Goal: Task Accomplishment & Management: Use online tool/utility

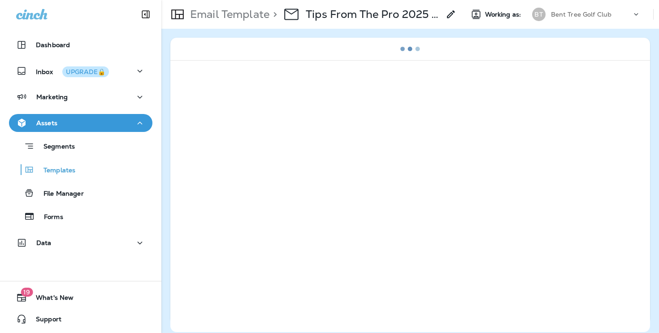
click at [568, 20] on div "Bent Tree Golf Club" at bounding box center [591, 14] width 81 height 13
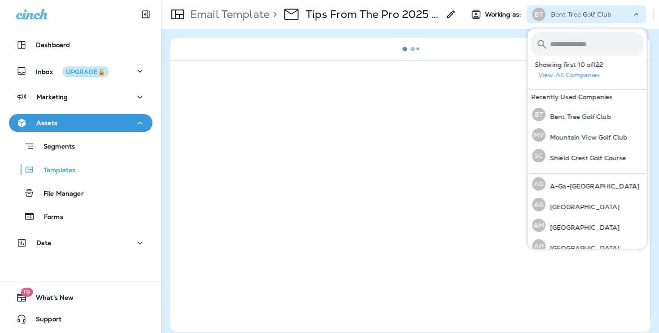
click at [568, 20] on div "Bent Tree Golf Club" at bounding box center [591, 14] width 81 height 13
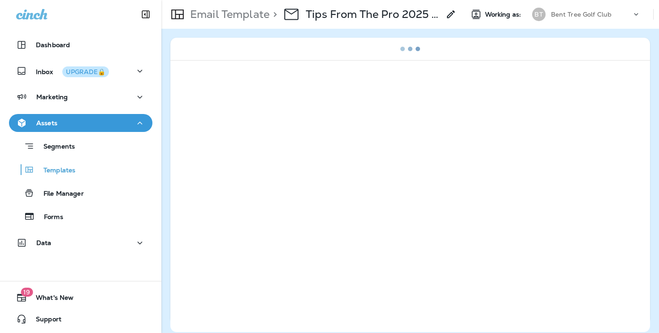
click at [568, 20] on div "Bent Tree Golf Club" at bounding box center [591, 14] width 81 height 13
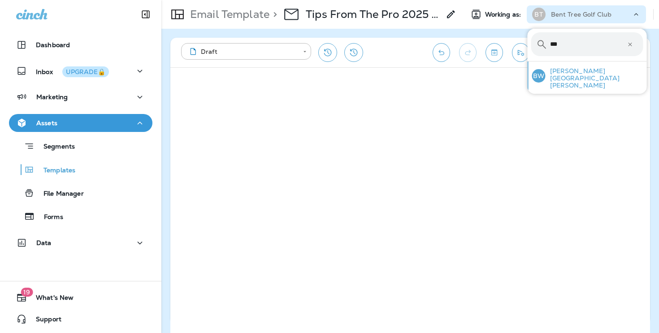
type input "***"
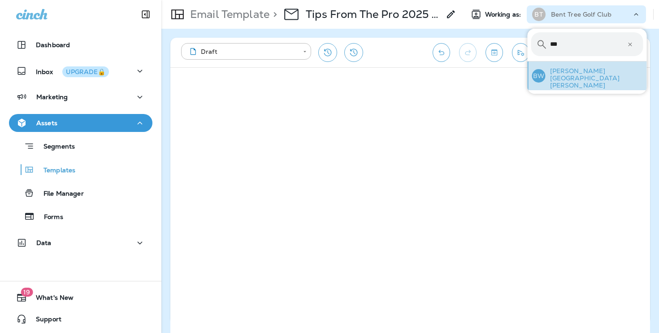
click at [572, 79] on div "BW Briggs Woods Golf Course" at bounding box center [588, 75] width 118 height 29
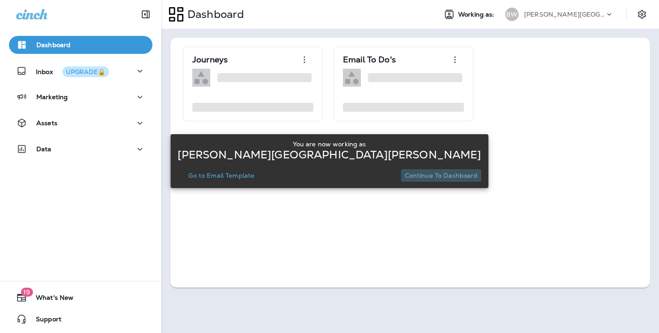
click at [444, 175] on p "Continue to Dashboard" at bounding box center [441, 175] width 73 height 7
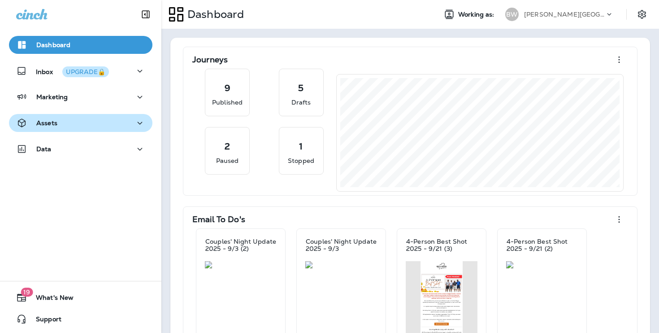
click at [124, 118] on div "Assets" at bounding box center [80, 123] width 129 height 11
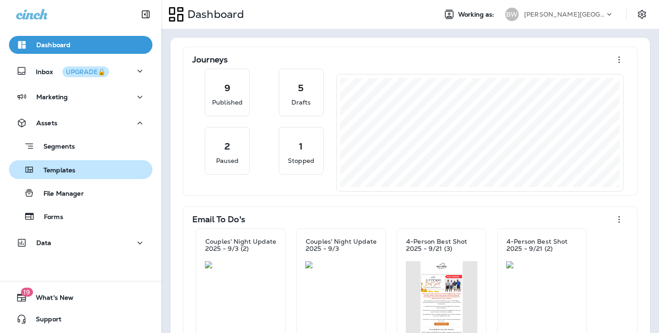
click at [109, 165] on div "Templates" at bounding box center [81, 169] width 136 height 13
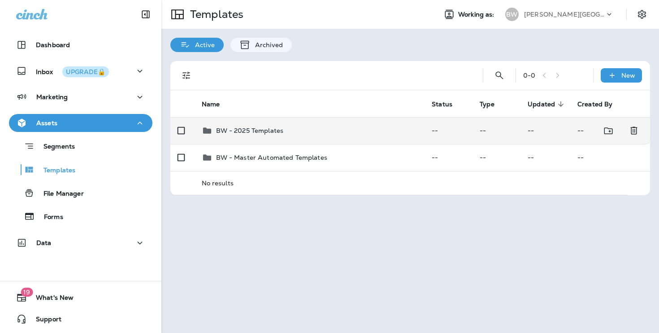
click at [205, 127] on icon at bounding box center [207, 130] width 11 height 11
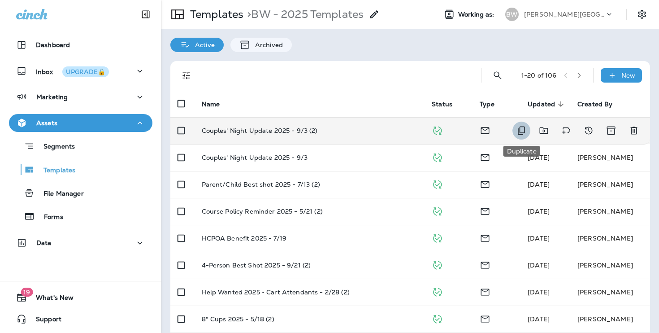
click at [519, 127] on icon "Duplicate" at bounding box center [521, 130] width 11 height 11
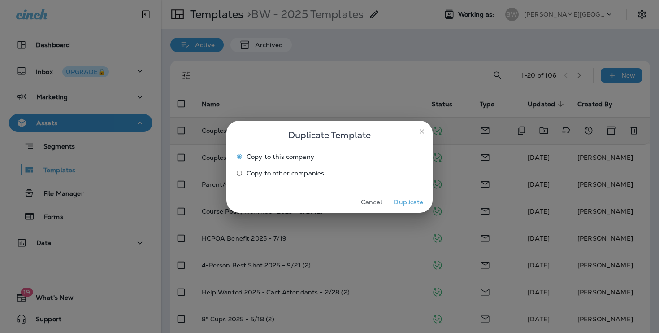
click at [414, 199] on button "Duplicate" at bounding box center [409, 202] width 34 height 14
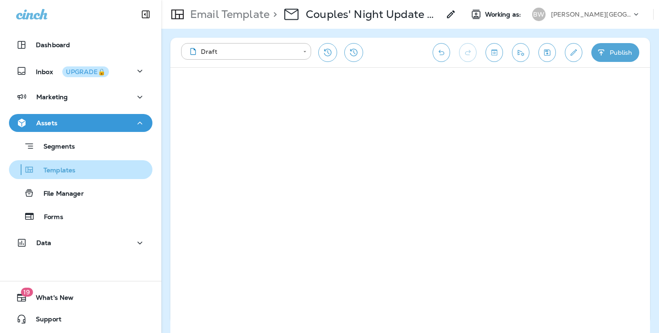
click at [50, 170] on p "Templates" at bounding box center [55, 170] width 41 height 9
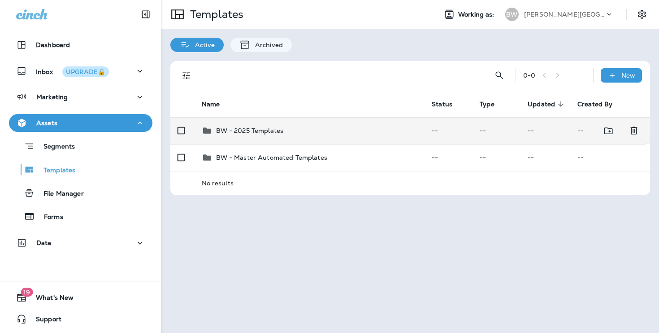
click at [360, 130] on div "BW - 2025 Templates" at bounding box center [310, 130] width 216 height 11
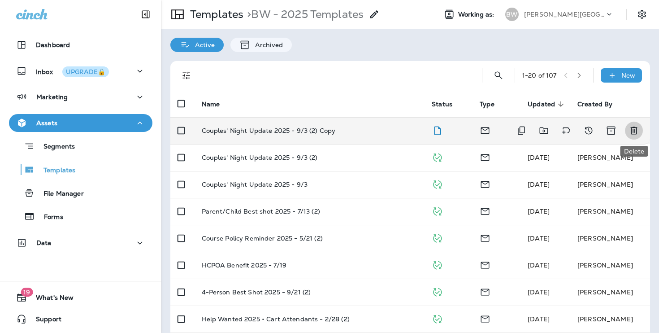
click at [632, 132] on icon "Delete" at bounding box center [634, 130] width 11 height 11
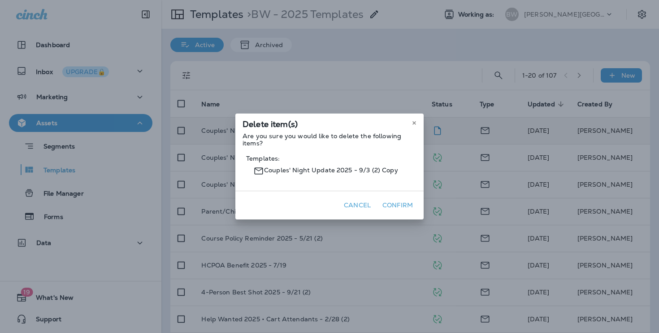
click at [399, 209] on button "Confirm" at bounding box center [398, 205] width 38 height 14
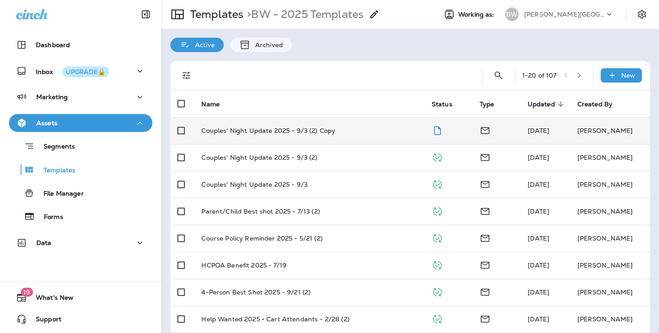
click at [542, 104] on span "Updated" at bounding box center [541, 104] width 27 height 8
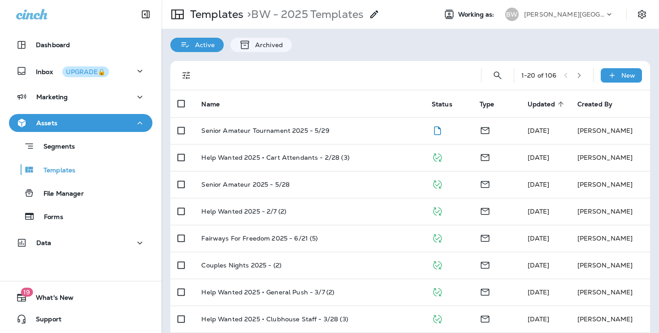
click at [558, 100] on icon at bounding box center [561, 104] width 8 height 8
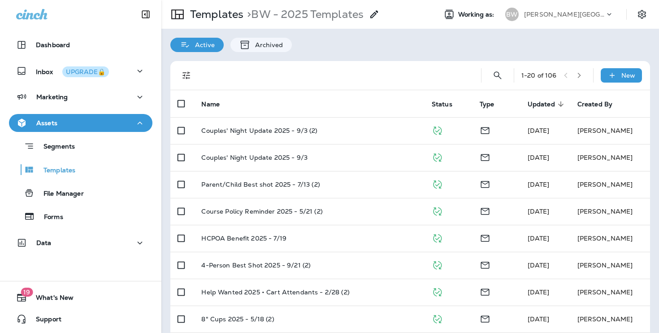
click at [546, 105] on span "Updated" at bounding box center [541, 104] width 27 height 8
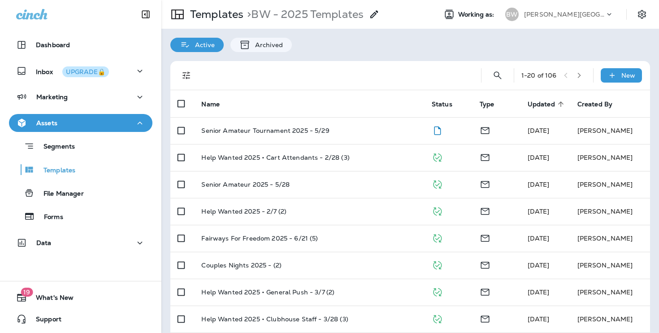
click at [546, 105] on span "Updated" at bounding box center [541, 104] width 27 height 8
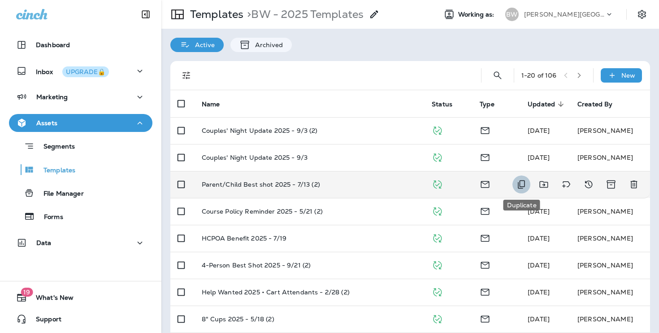
click at [525, 183] on icon "Duplicate" at bounding box center [521, 184] width 11 height 11
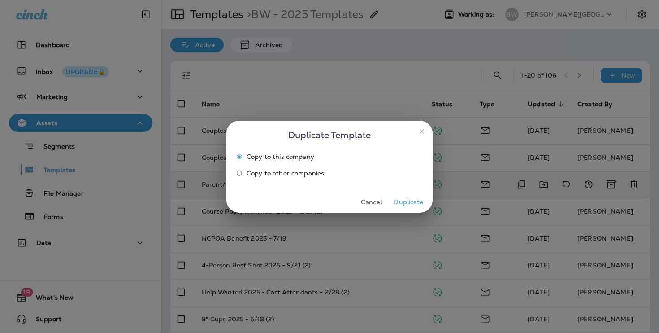
click at [401, 201] on button "Duplicate" at bounding box center [409, 202] width 34 height 14
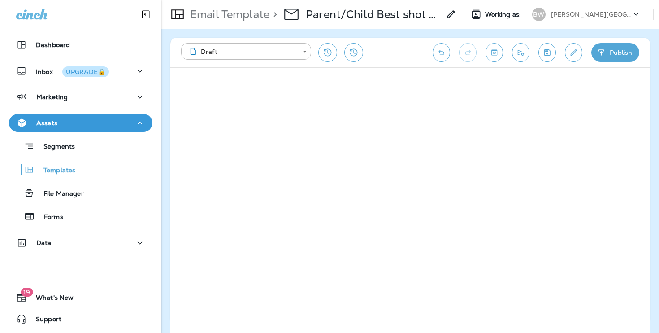
click at [571, 54] on icon "Edit details" at bounding box center [573, 52] width 9 height 9
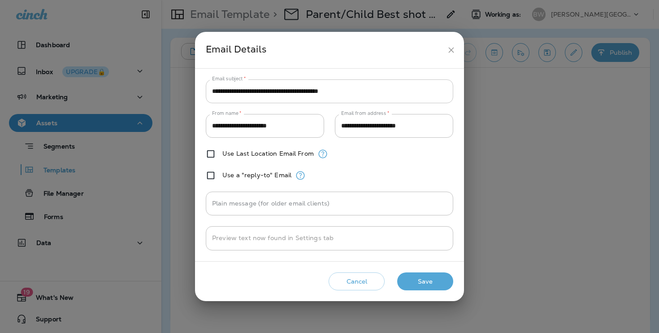
click at [440, 97] on input "**********" at bounding box center [330, 91] width 248 height 24
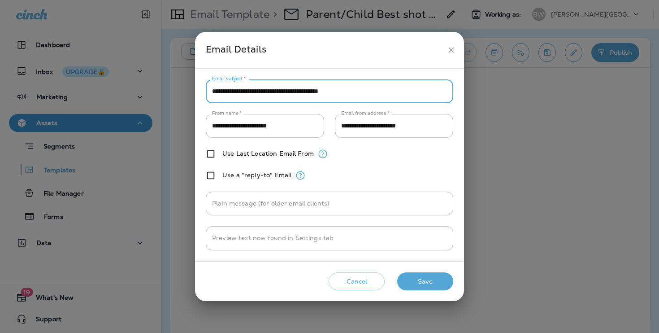
click at [440, 97] on input "**********" at bounding box center [330, 91] width 248 height 24
paste input "text"
type input "**********"
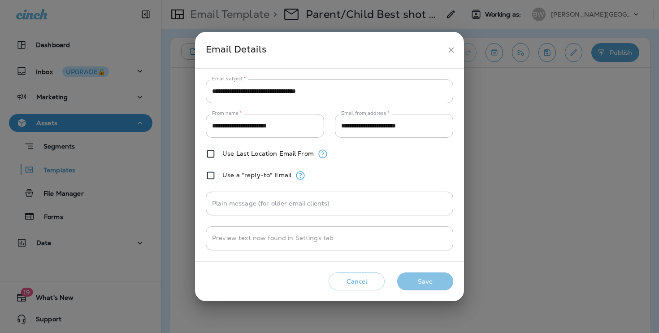
click at [449, 277] on button "Save" at bounding box center [425, 281] width 56 height 18
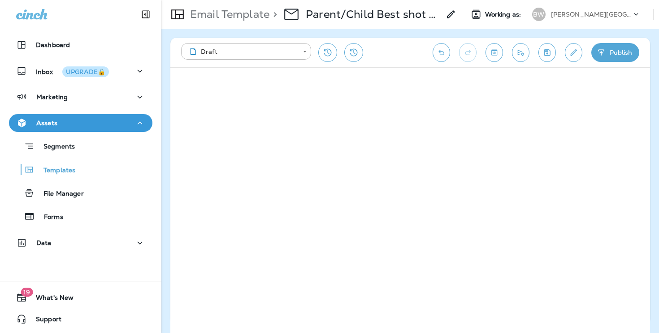
click at [455, 13] on icon at bounding box center [451, 14] width 11 height 11
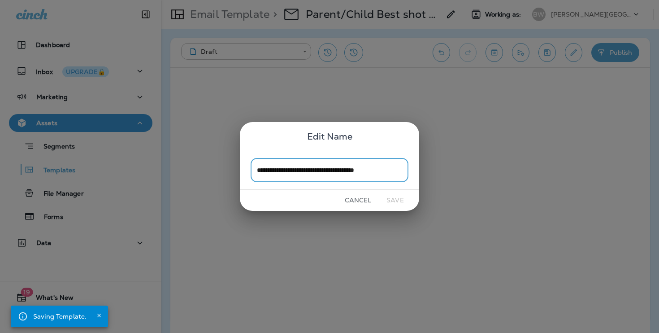
click at [323, 169] on input "**********" at bounding box center [330, 170] width 158 height 24
drag, startPoint x: 330, startPoint y: 170, endPoint x: 208, endPoint y: 170, distance: 121.6
click at [208, 170] on div "**********" at bounding box center [329, 166] width 659 height 333
click at [273, 169] on input "**********" at bounding box center [330, 170] width 158 height 24
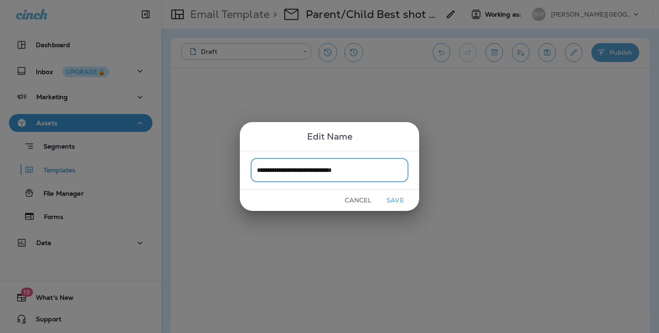
drag, startPoint x: 318, startPoint y: 170, endPoint x: 430, endPoint y: 170, distance: 112.6
click at [429, 170] on div "**********" at bounding box center [329, 166] width 659 height 333
type input "**********"
click at [394, 203] on button "Save" at bounding box center [396, 200] width 34 height 14
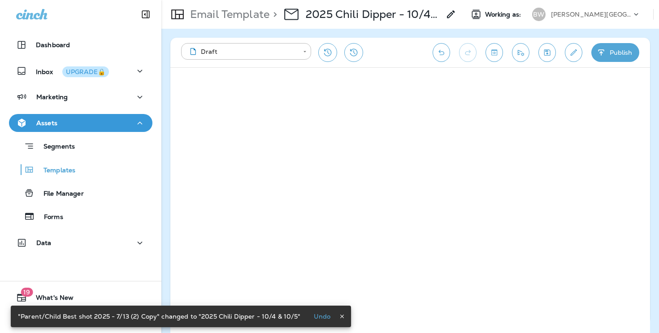
click at [548, 58] on button "Save" at bounding box center [547, 52] width 17 height 19
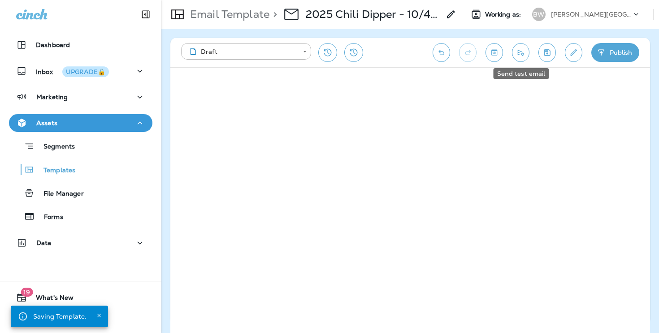
click at [517, 58] on button "Send test email" at bounding box center [520, 52] width 17 height 19
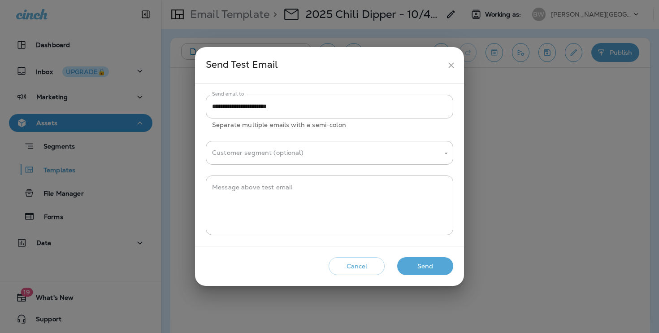
click at [423, 268] on button "Send" at bounding box center [425, 266] width 56 height 18
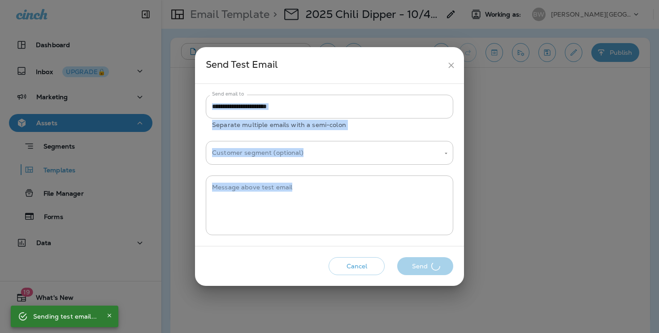
click at [423, 268] on div "Cancel Send" at bounding box center [329, 266] width 255 height 26
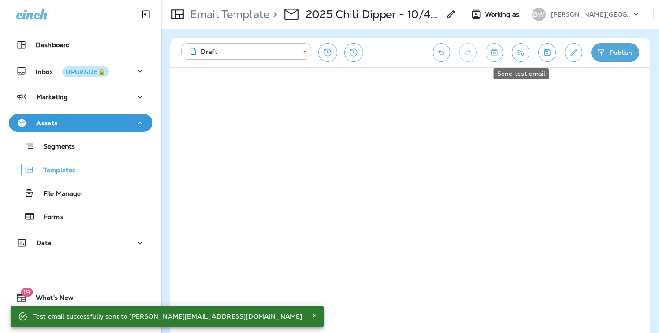
click at [527, 53] on button "Send test email" at bounding box center [520, 52] width 17 height 19
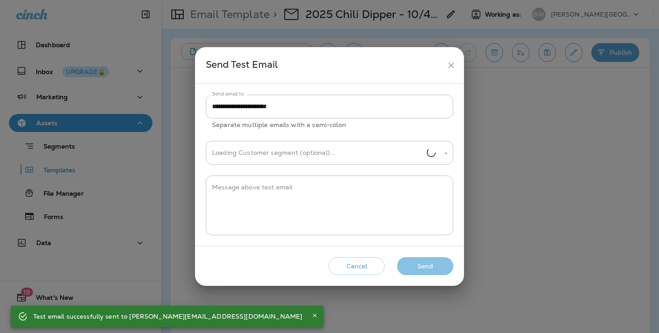
click at [414, 262] on button "Send" at bounding box center [425, 266] width 56 height 18
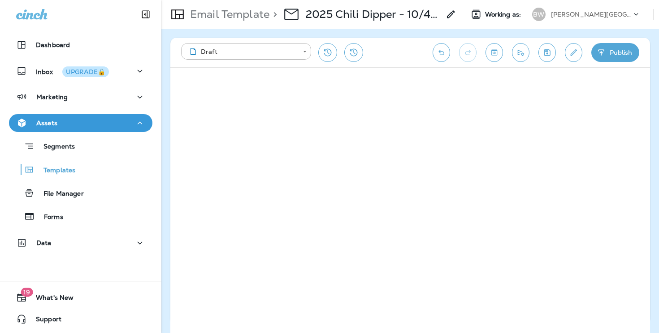
click at [520, 54] on icon "Send test email" at bounding box center [520, 52] width 9 height 9
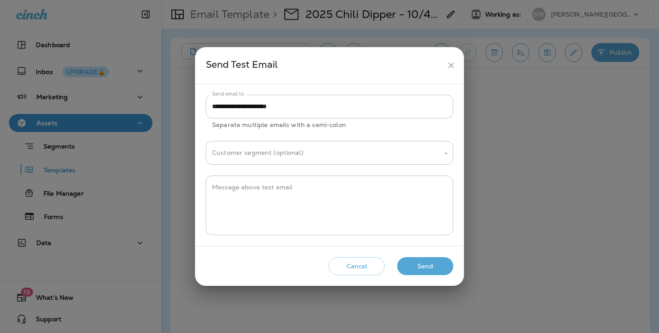
click at [414, 267] on button "Send" at bounding box center [425, 266] width 56 height 18
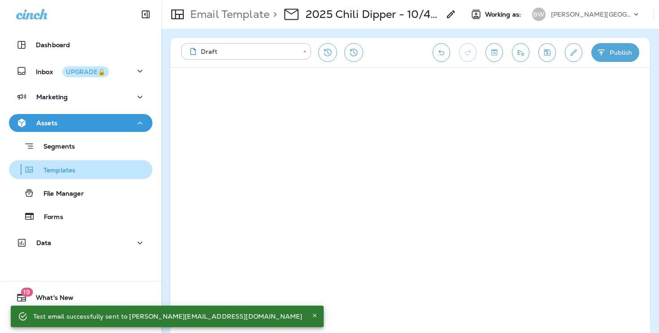
click at [78, 175] on div "Templates" at bounding box center [81, 169] width 136 height 13
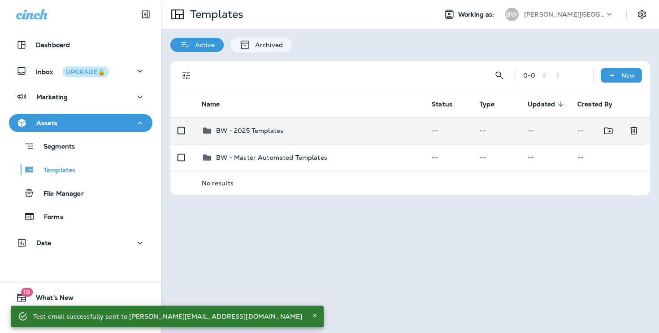
click at [358, 137] on td "BW - 2025 Templates" at bounding box center [310, 130] width 231 height 27
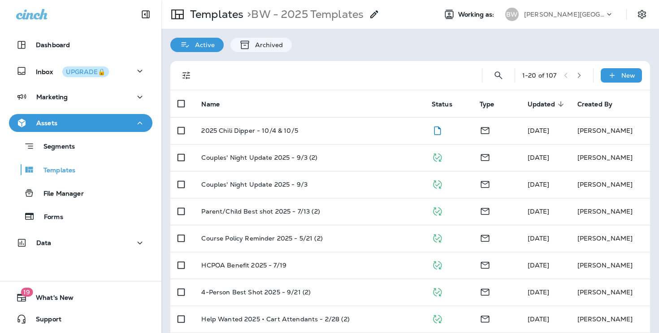
click at [531, 106] on span "Updated" at bounding box center [541, 104] width 27 height 8
click at [556, 107] on span "Updated sorted ascending" at bounding box center [547, 104] width 39 height 8
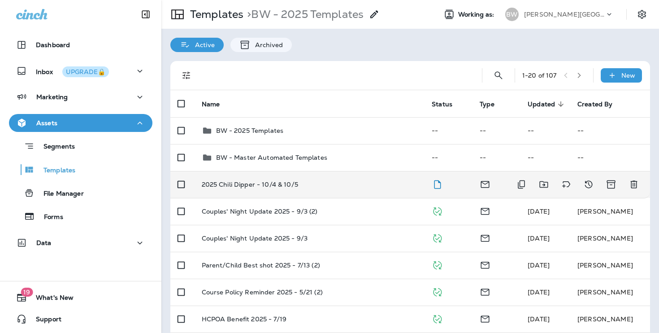
click at [357, 176] on td "2025 Chili Dipper - 10/4 & 10/5" at bounding box center [310, 184] width 231 height 27
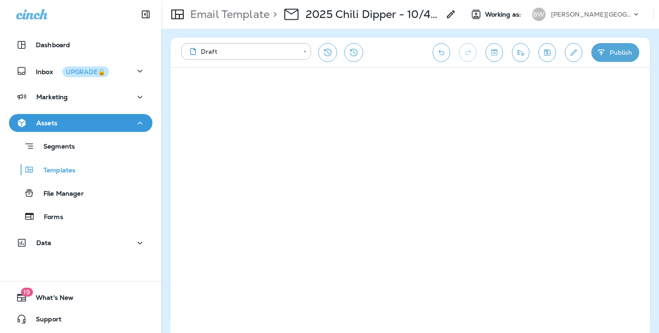
click at [518, 54] on icon "Send test email" at bounding box center [520, 52] width 9 height 9
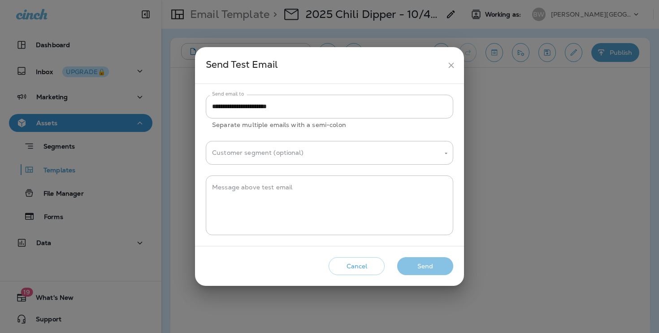
click at [423, 265] on button "Send" at bounding box center [425, 266] width 56 height 18
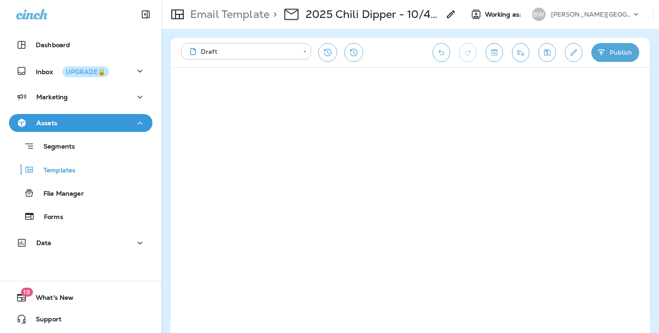
click at [519, 43] on button "Send test email" at bounding box center [520, 52] width 17 height 19
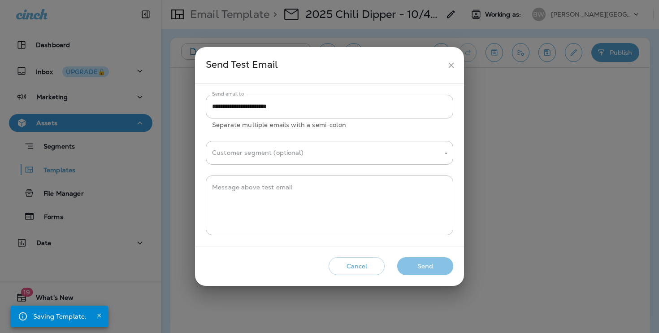
click at [434, 258] on button "Send" at bounding box center [425, 266] width 56 height 18
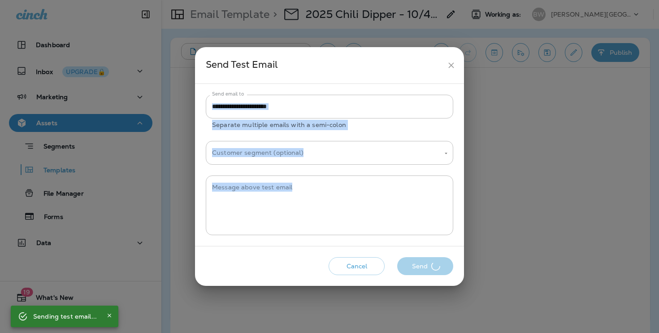
click at [434, 258] on div "Cancel Send" at bounding box center [329, 266] width 255 height 26
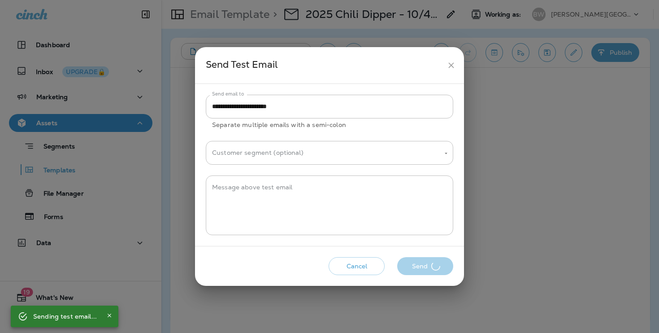
click at [434, 258] on div "Cancel Send" at bounding box center [329, 266] width 255 height 26
